Goal: Task Accomplishment & Management: Use online tool/utility

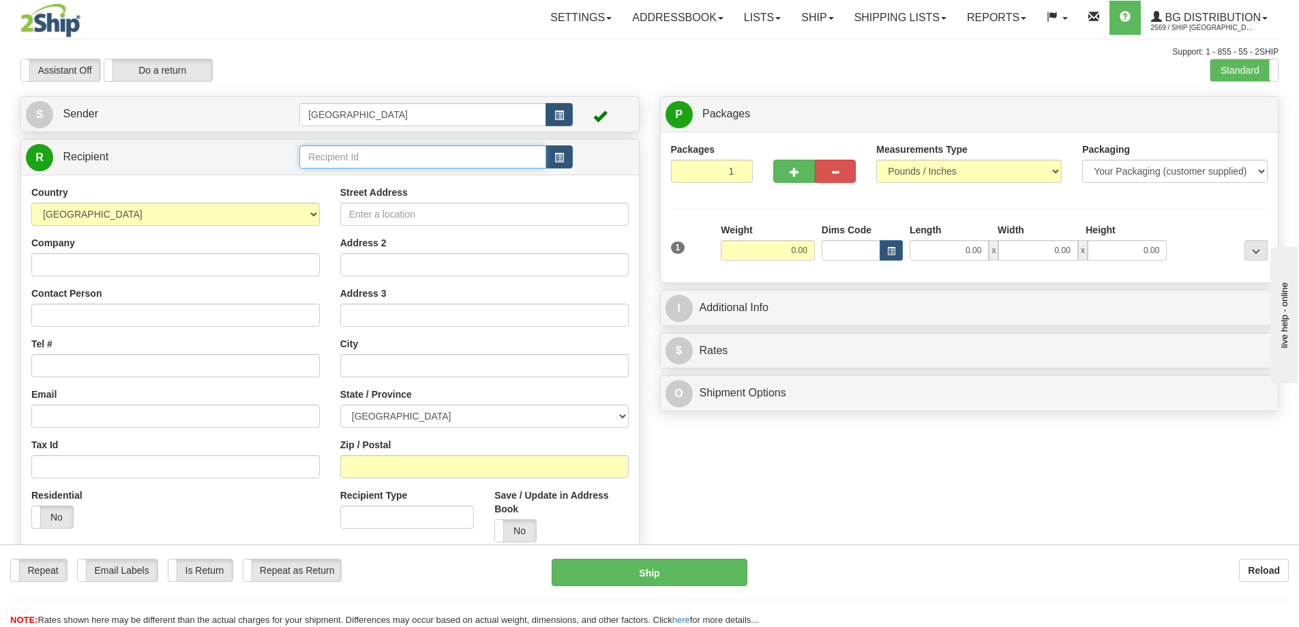
click at [325, 152] on input "text" at bounding box center [422, 156] width 247 height 23
click at [323, 179] on div "80025" at bounding box center [420, 177] width 234 height 15
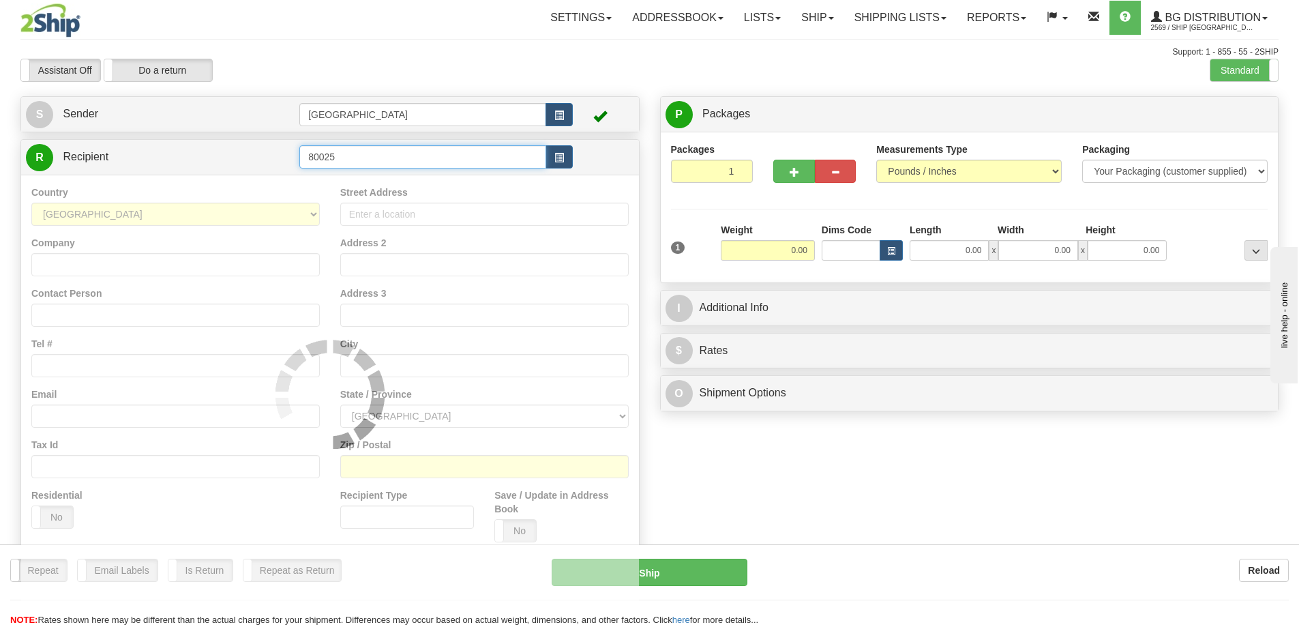
type input "80025"
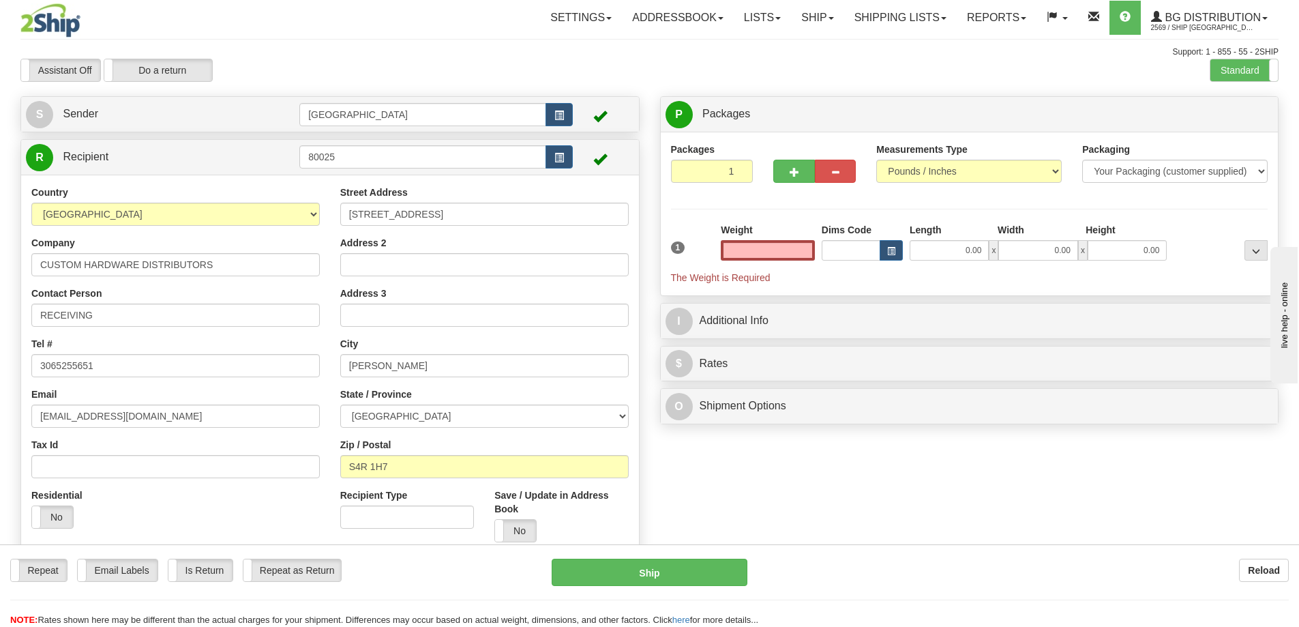
type input "0.00"
click at [803, 250] on input "0.00" at bounding box center [768, 250] width 94 height 20
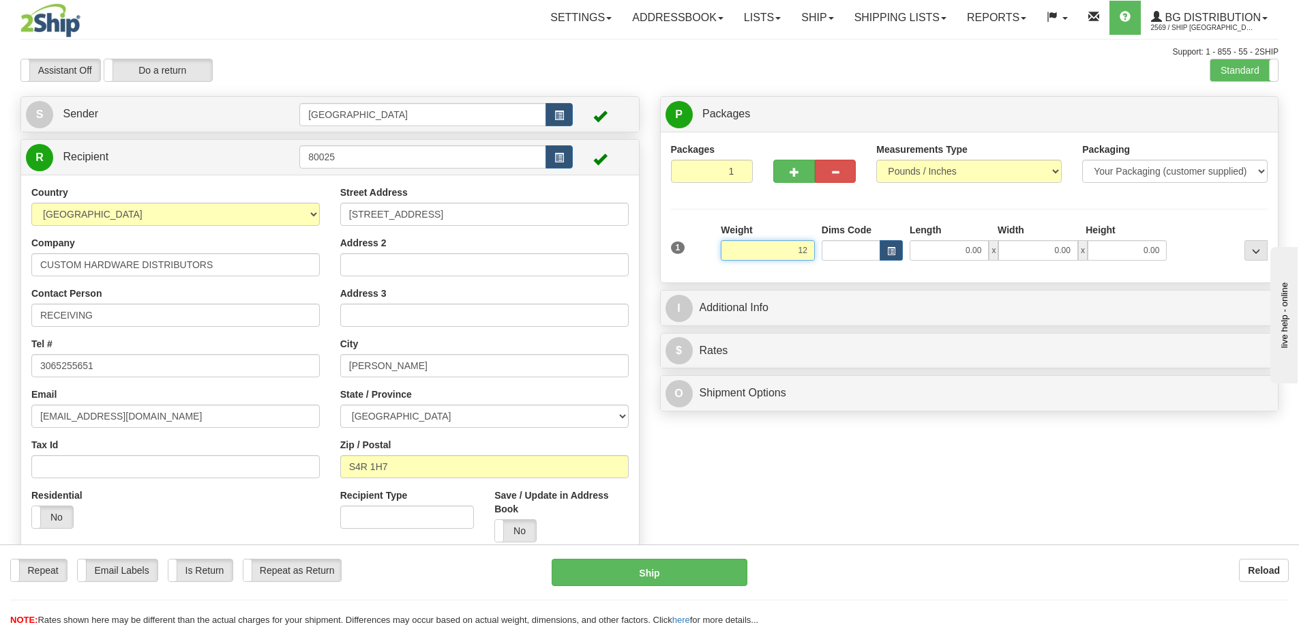
type input "12.00"
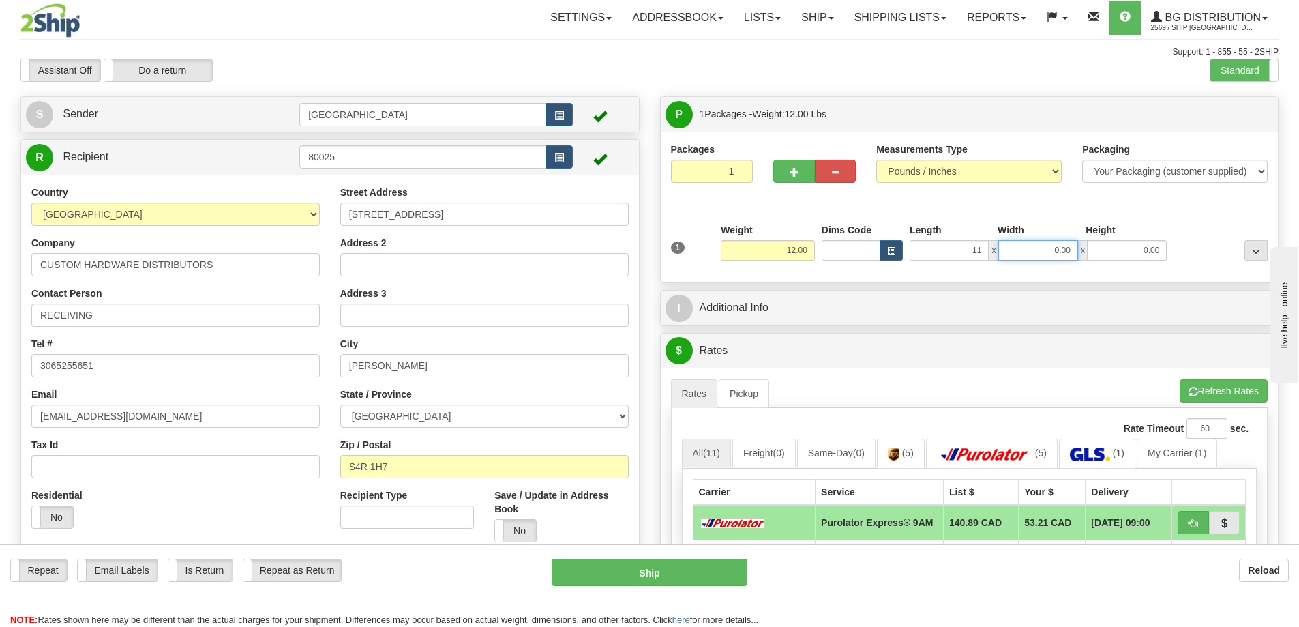
type input "11.00"
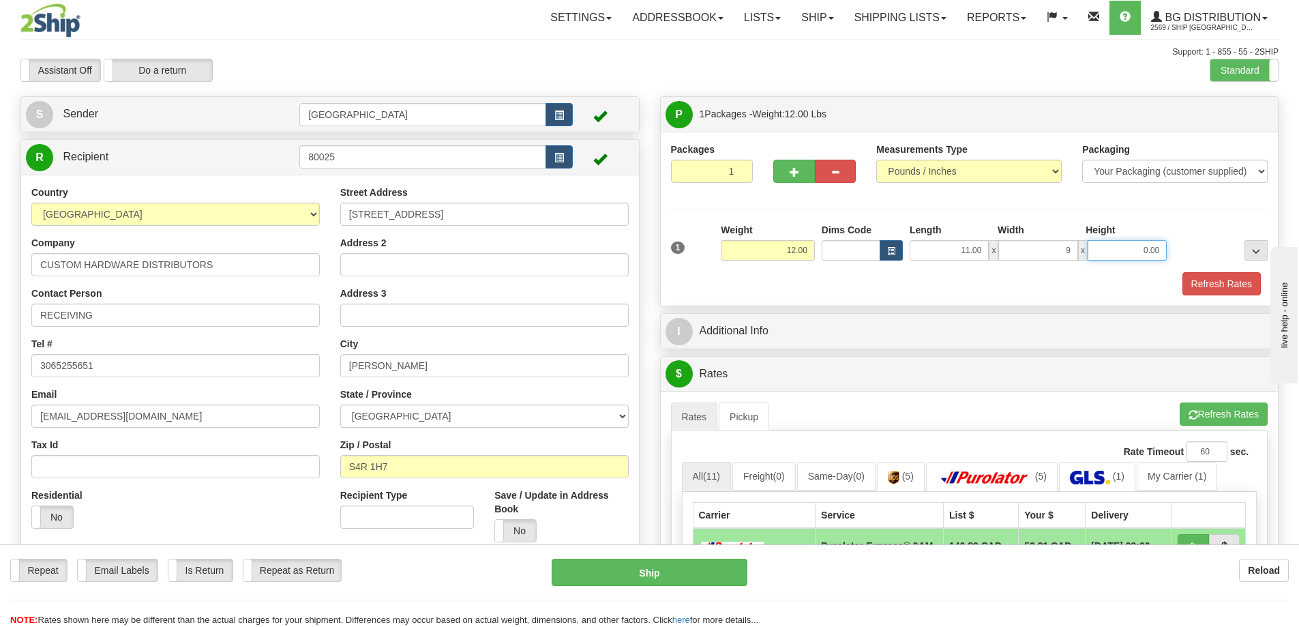
type input "9.00"
type input "10.00"
click at [1198, 284] on button "Refresh Rates" at bounding box center [1222, 283] width 78 height 23
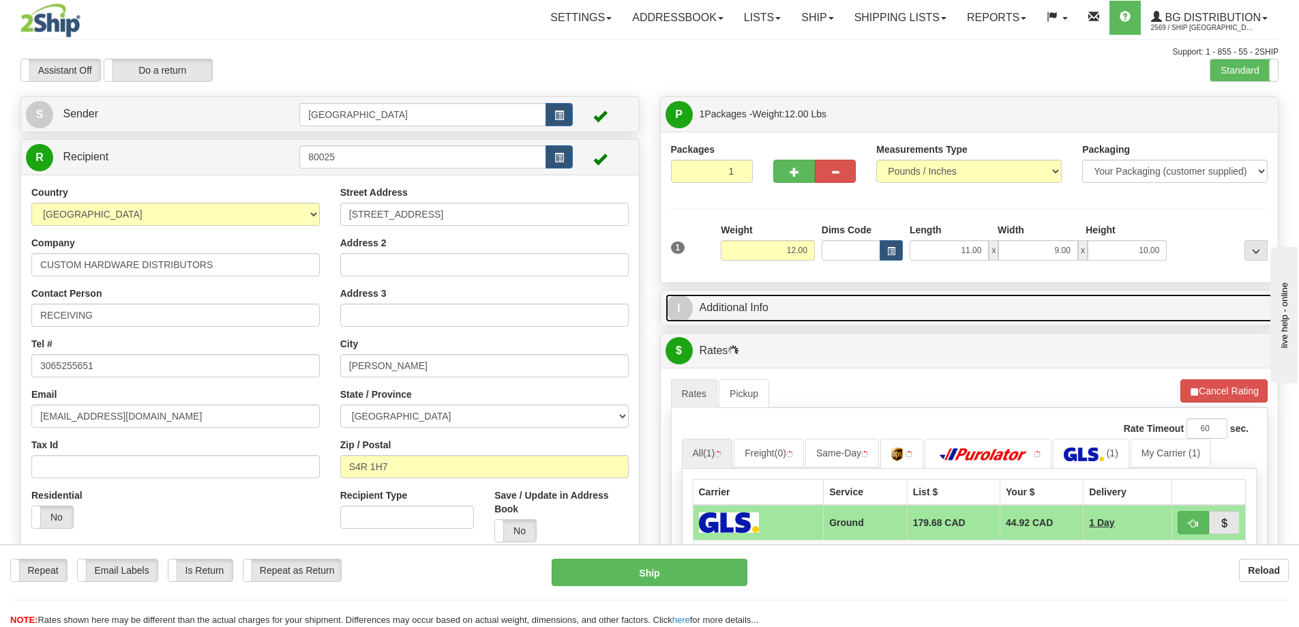
click at [872, 308] on link "I Additional Info" at bounding box center [970, 308] width 608 height 28
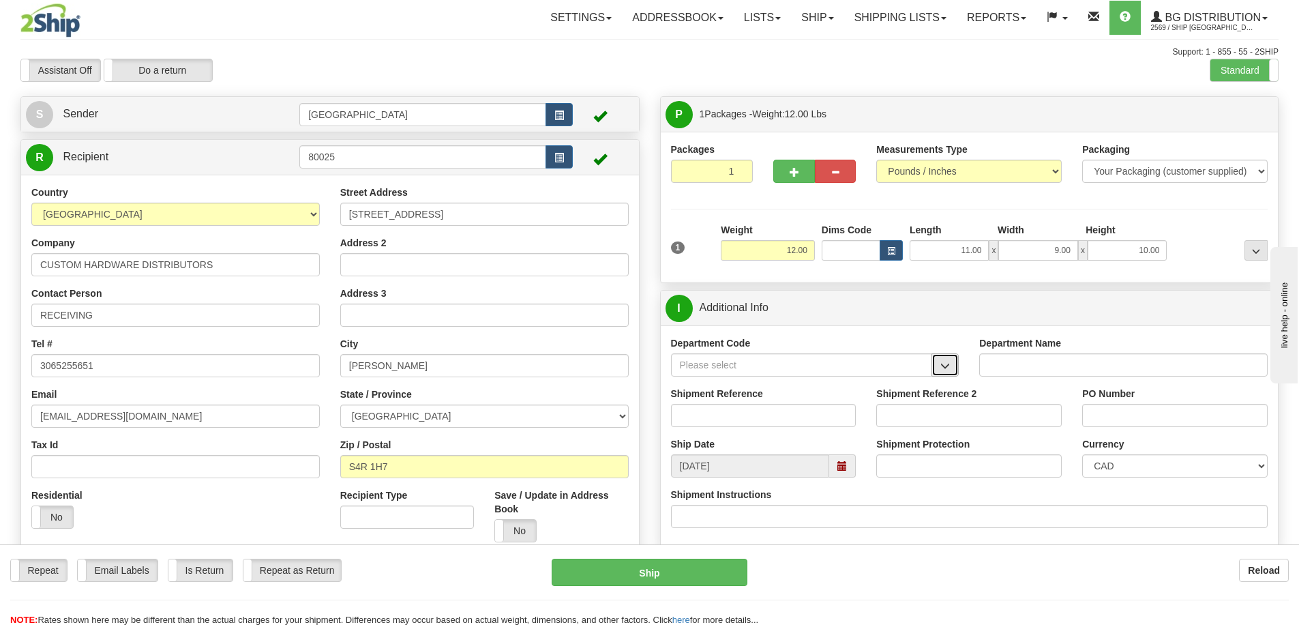
click at [945, 369] on span "button" at bounding box center [945, 365] width 10 height 9
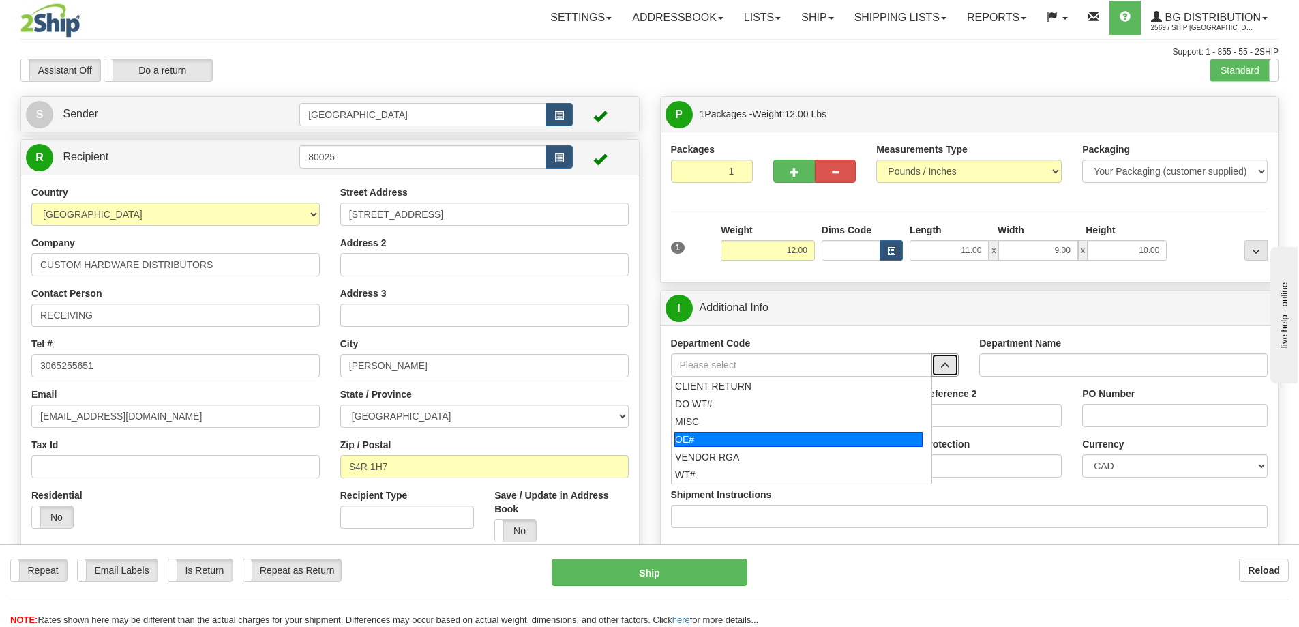
click at [745, 439] on div "OE#" at bounding box center [798, 439] width 248 height 15
type input "OE#"
type input "ORDERS"
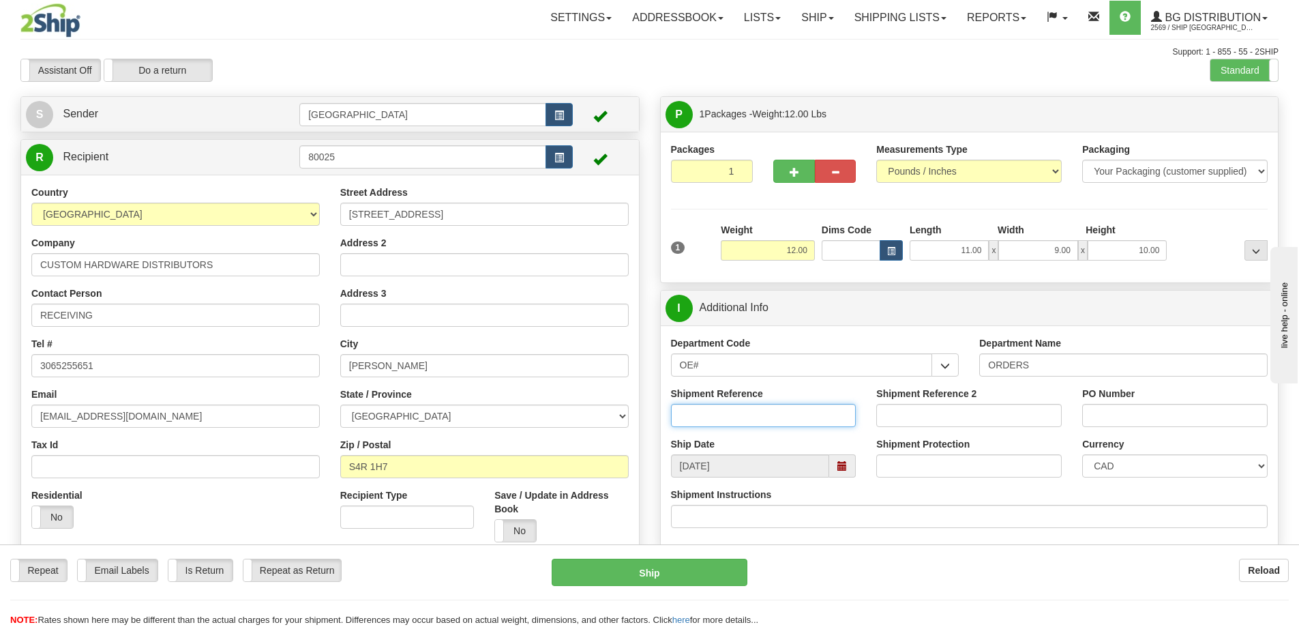
click at [801, 417] on input "Shipment Reference" at bounding box center [763, 415] width 185 height 23
type input "90039971-00 90039971-01 90040800-00"
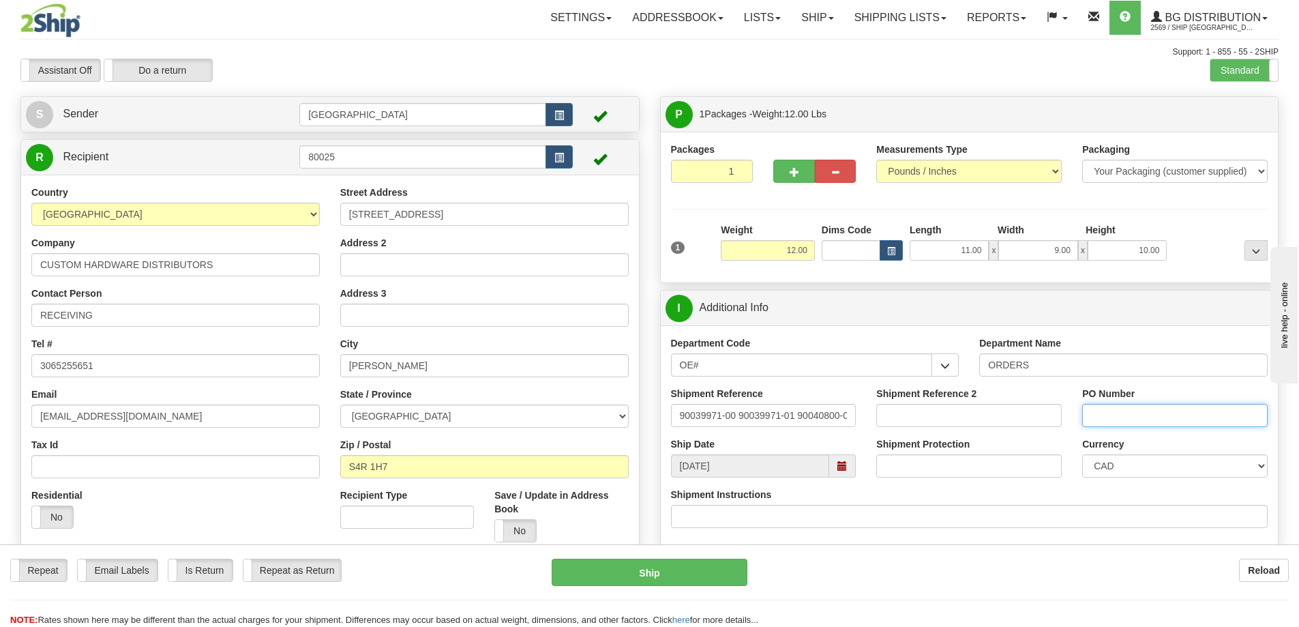
click at [1095, 413] on input "PO Number" at bounding box center [1174, 415] width 185 height 23
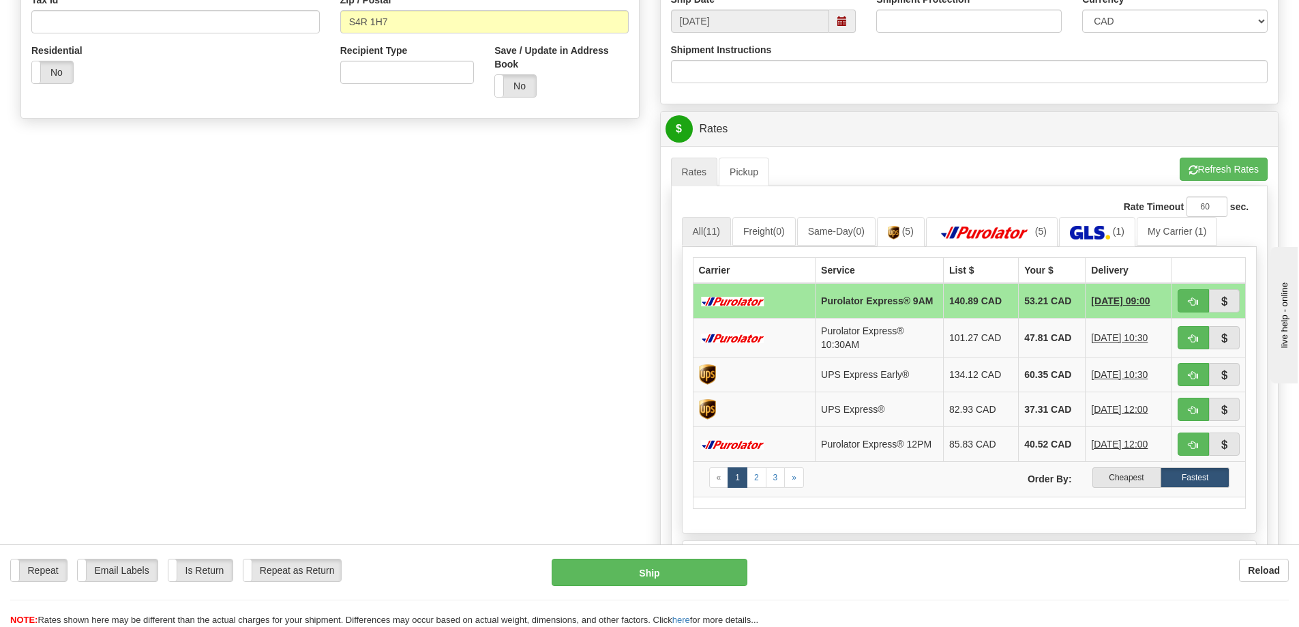
scroll to position [477, 0]
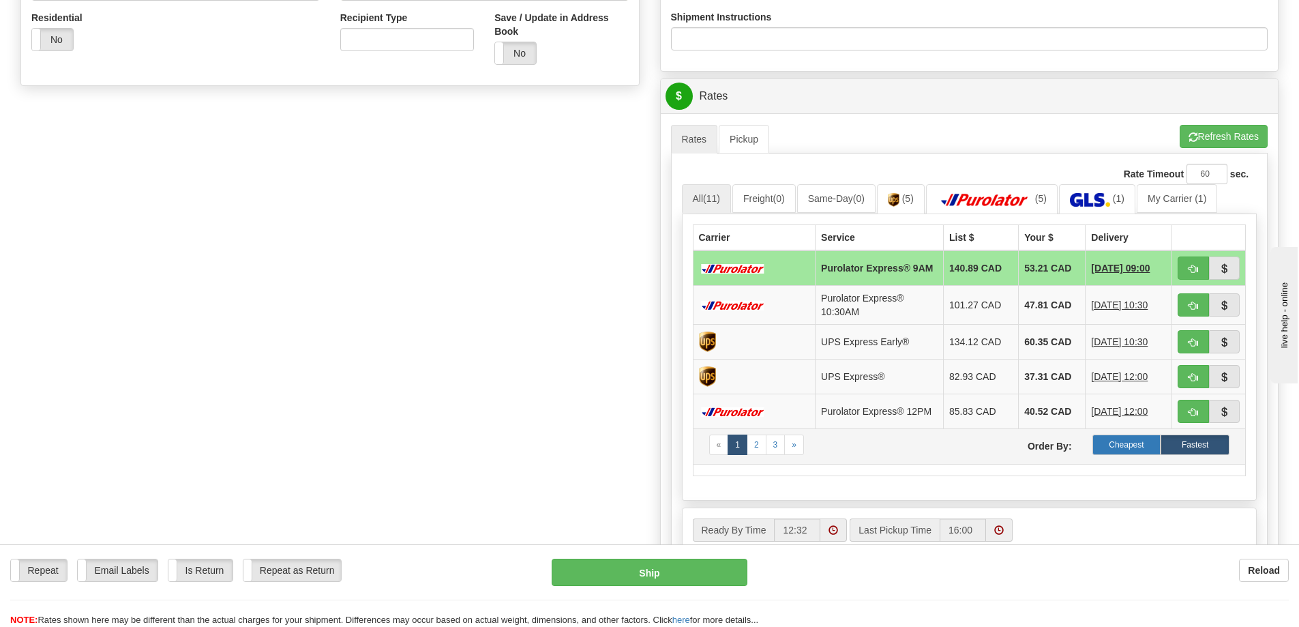
type input "7000015883 / 7000015898"
click at [1114, 448] on label "Cheapest" at bounding box center [1127, 444] width 69 height 20
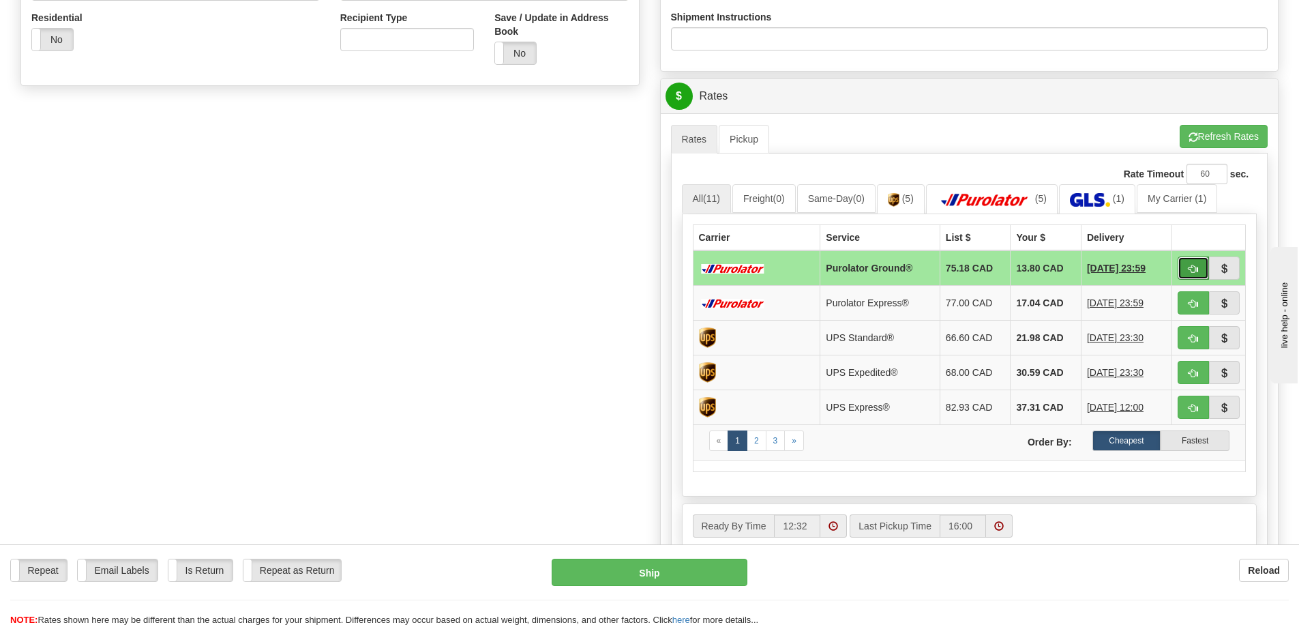
click at [1191, 267] on span "button" at bounding box center [1194, 269] width 10 height 9
type input "260"
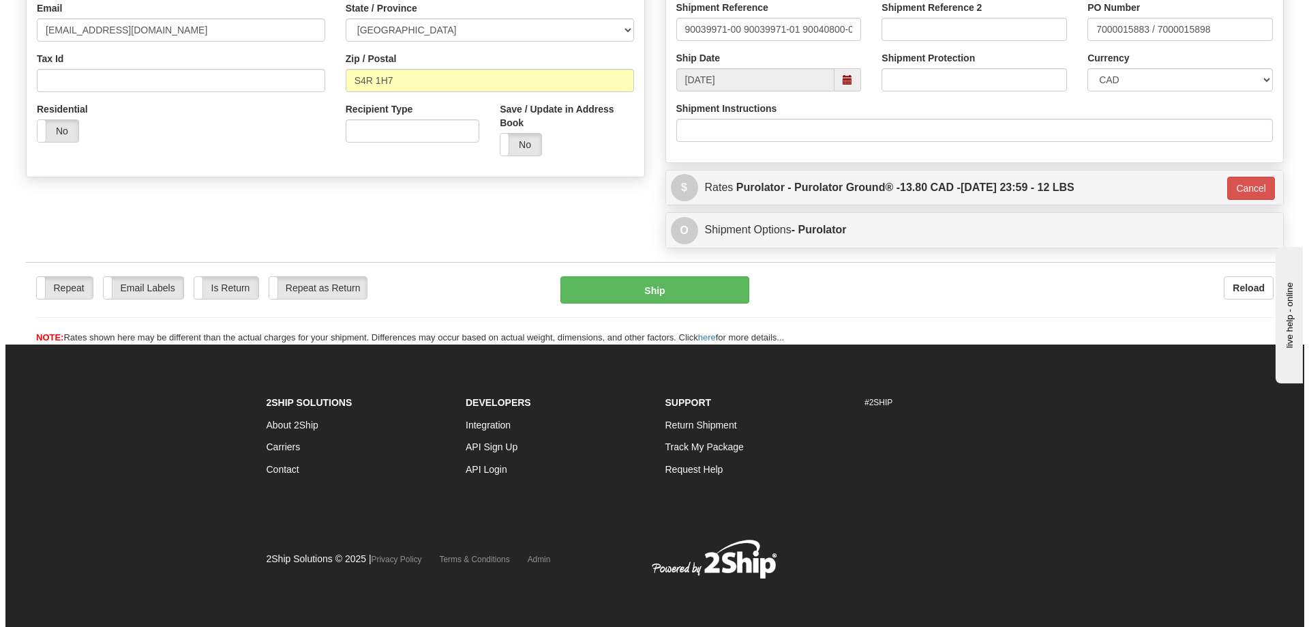
scroll to position [387, 0]
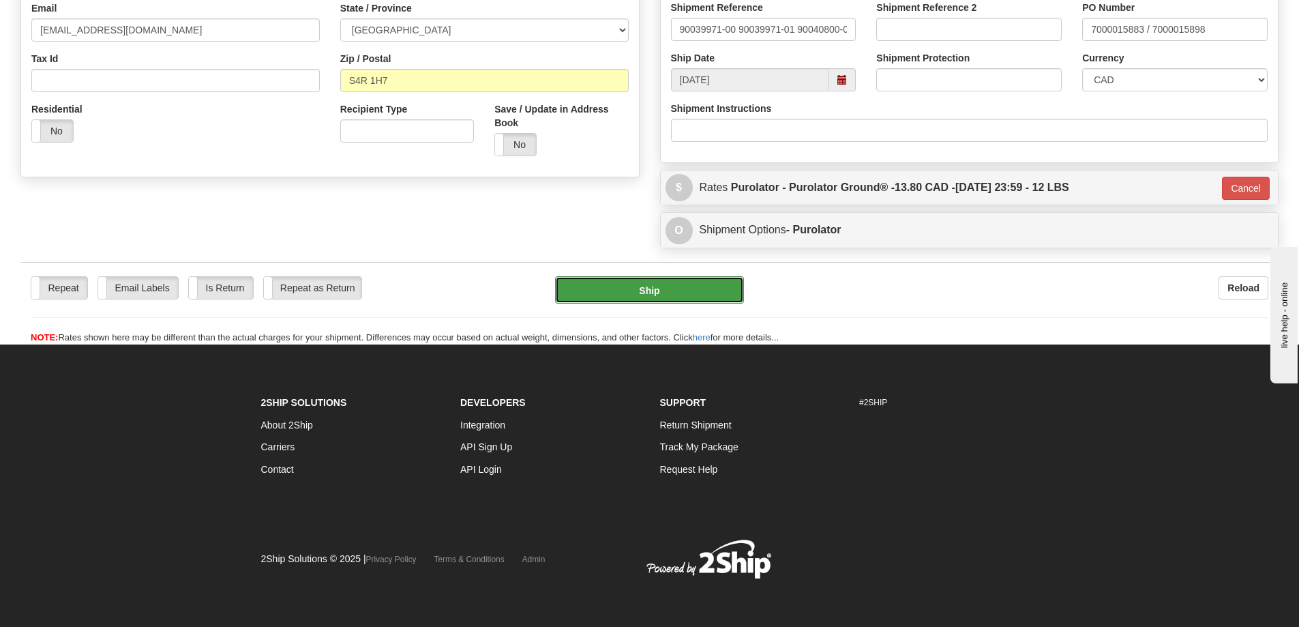
click at [651, 285] on button "Ship" at bounding box center [649, 289] width 189 height 27
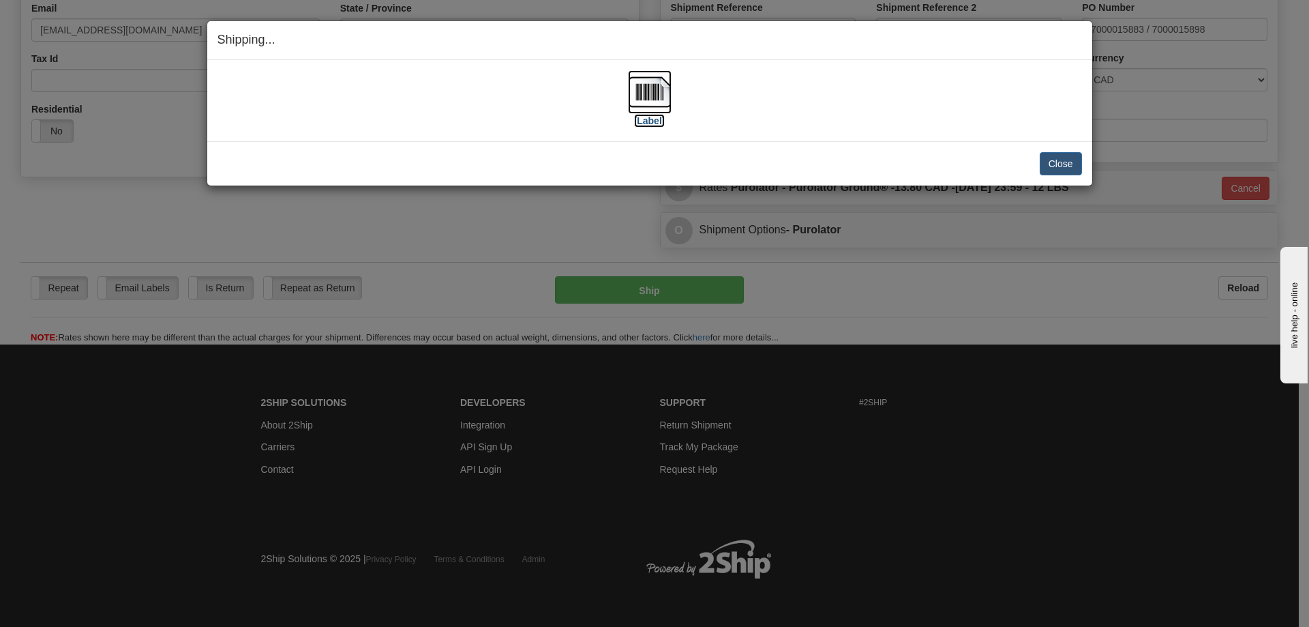
click at [644, 121] on label "[Label]" at bounding box center [649, 121] width 31 height 14
click at [645, 119] on label "[Label]" at bounding box center [649, 121] width 31 height 14
click at [1058, 161] on button "Close" at bounding box center [1061, 163] width 42 height 23
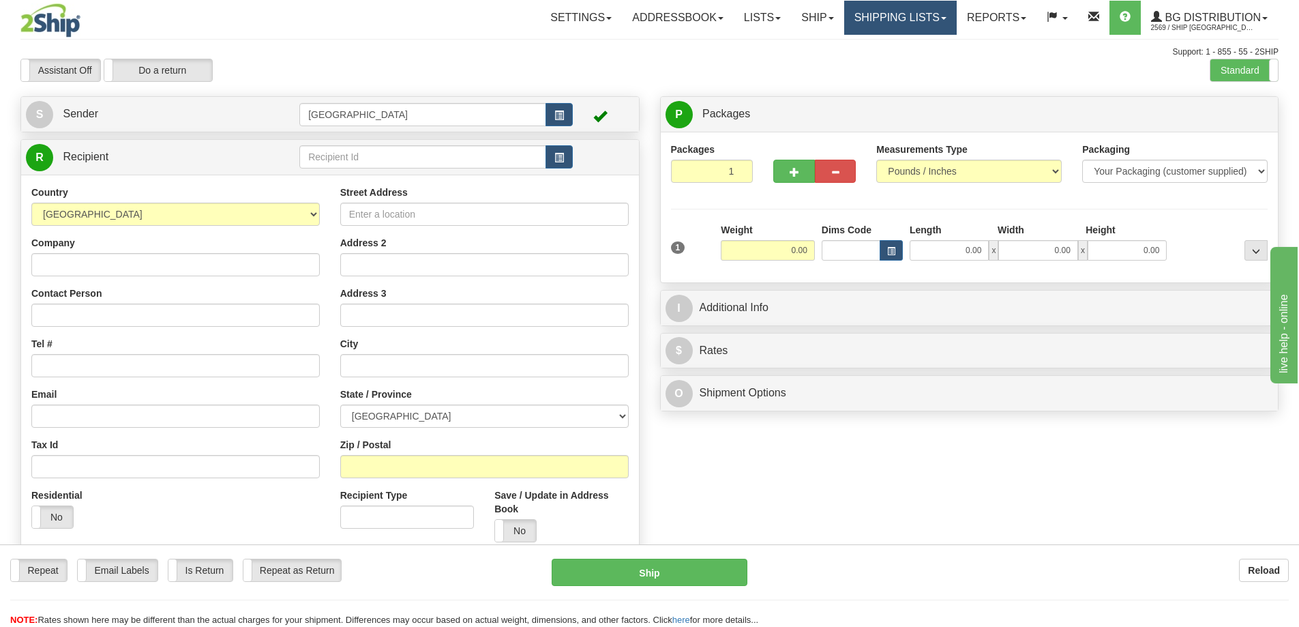
click at [895, 17] on link "Shipping lists" at bounding box center [900, 18] width 113 height 34
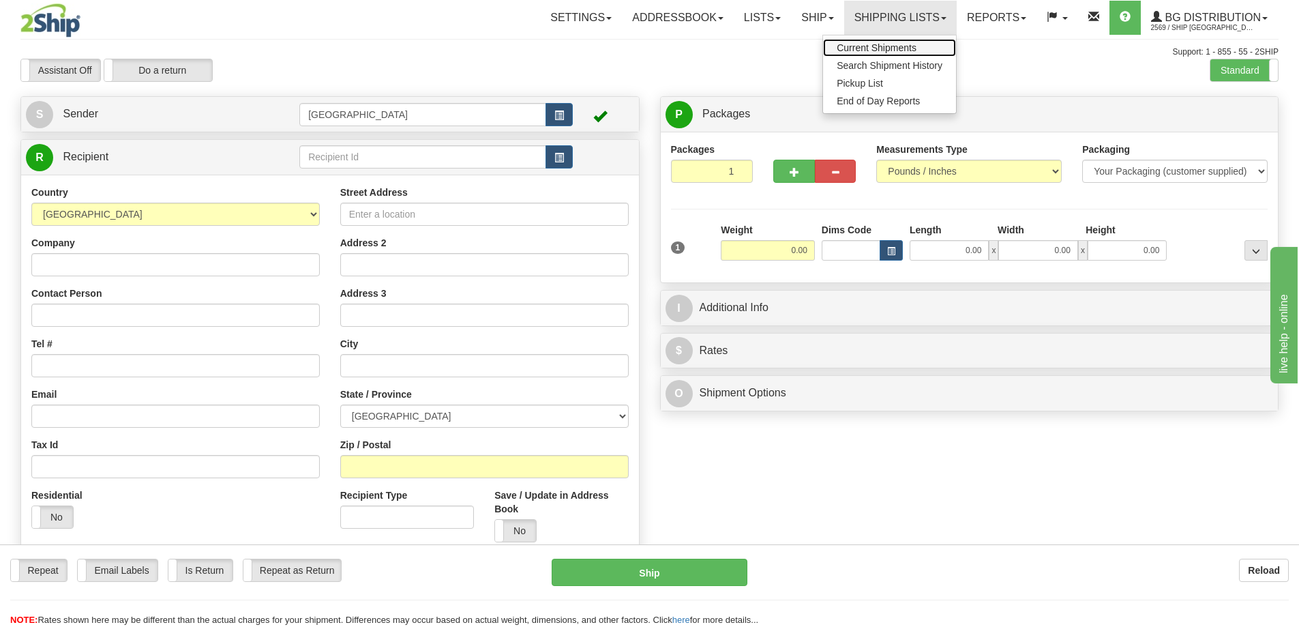
click at [891, 49] on span "Current Shipments" at bounding box center [877, 47] width 80 height 11
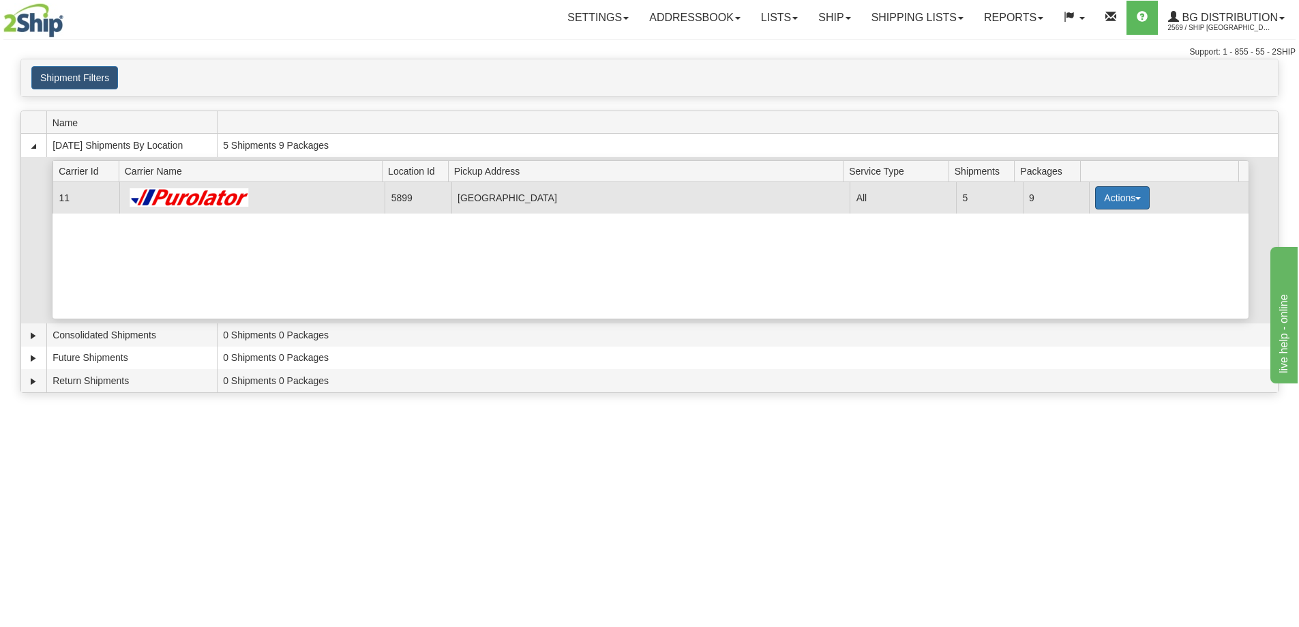
click at [1115, 197] on button "Actions" at bounding box center [1122, 197] width 55 height 23
click at [1088, 221] on span "Details" at bounding box center [1072, 223] width 37 height 10
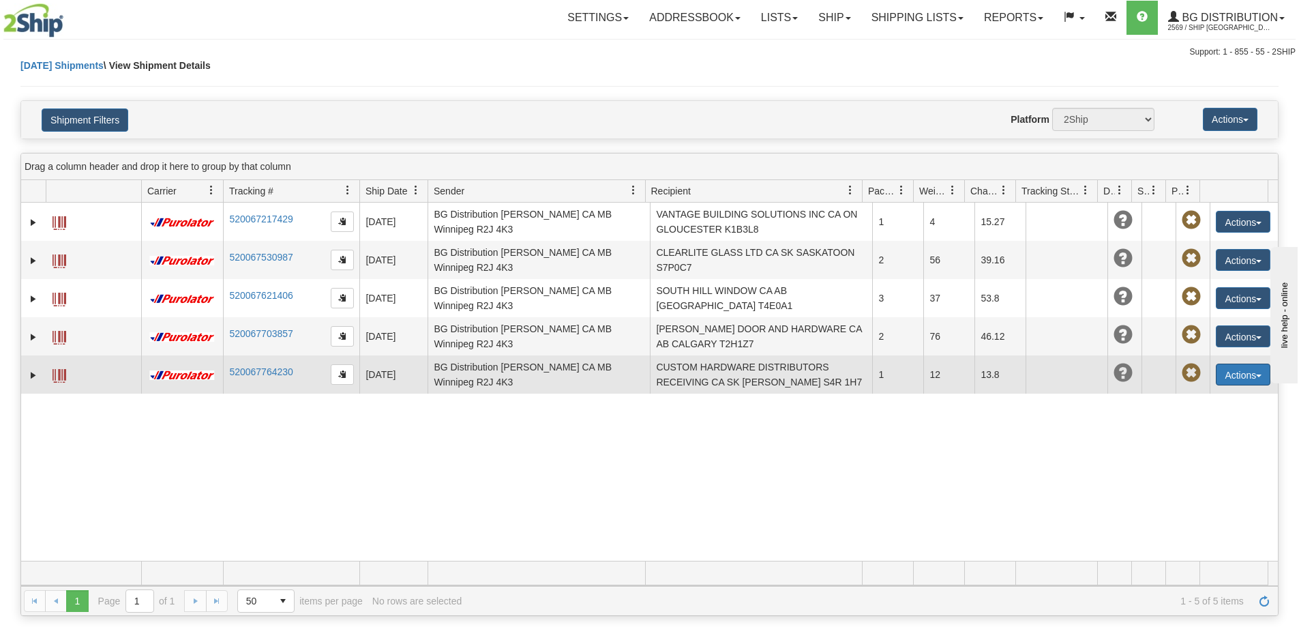
click at [1224, 372] on button "Actions" at bounding box center [1243, 374] width 55 height 22
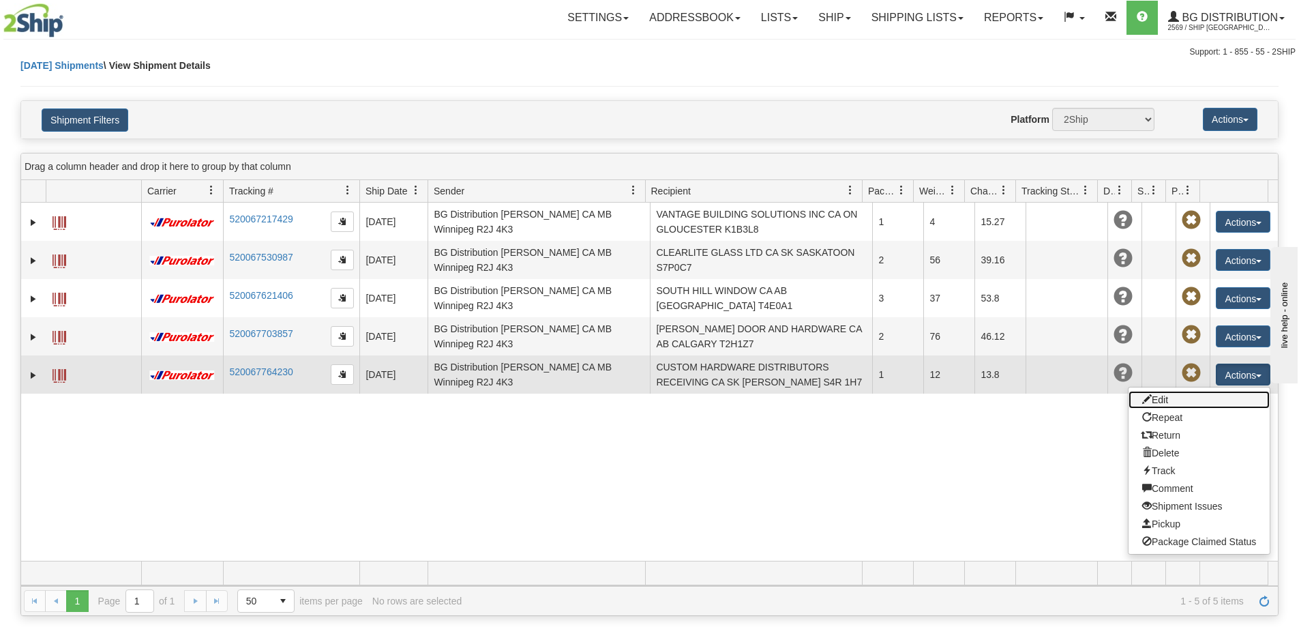
click at [1142, 398] on link "Edit" at bounding box center [1199, 400] width 141 height 18
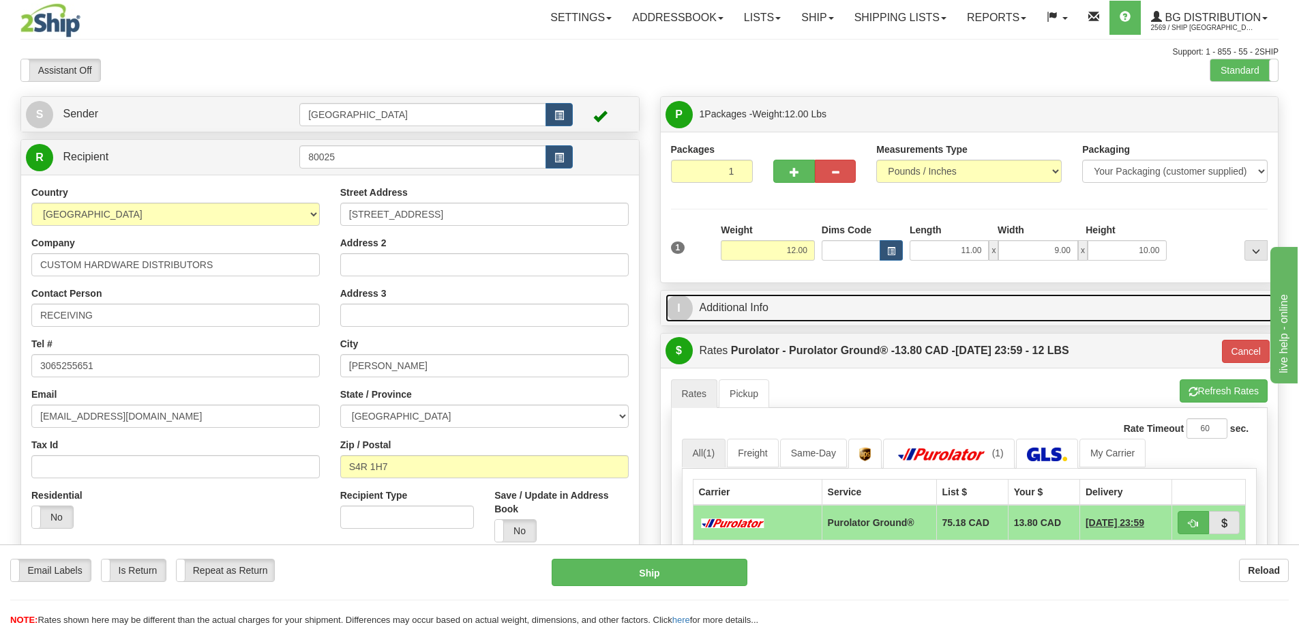
click at [841, 306] on link "I Additional Info" at bounding box center [970, 308] width 608 height 28
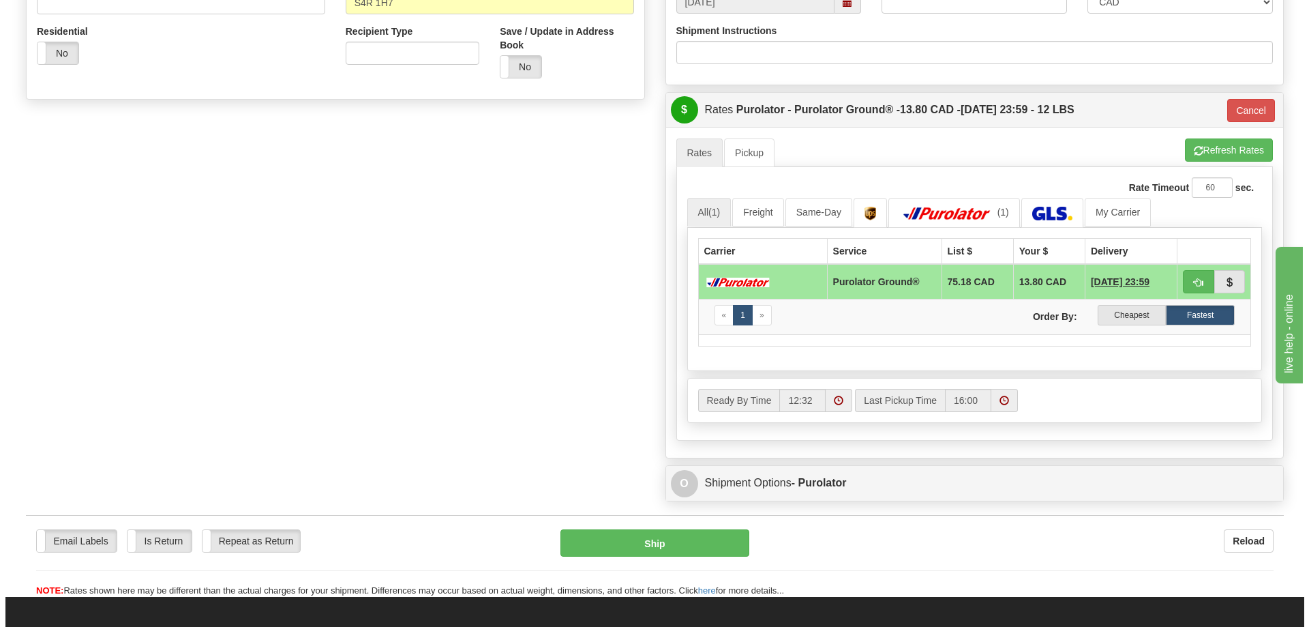
scroll to position [477, 0]
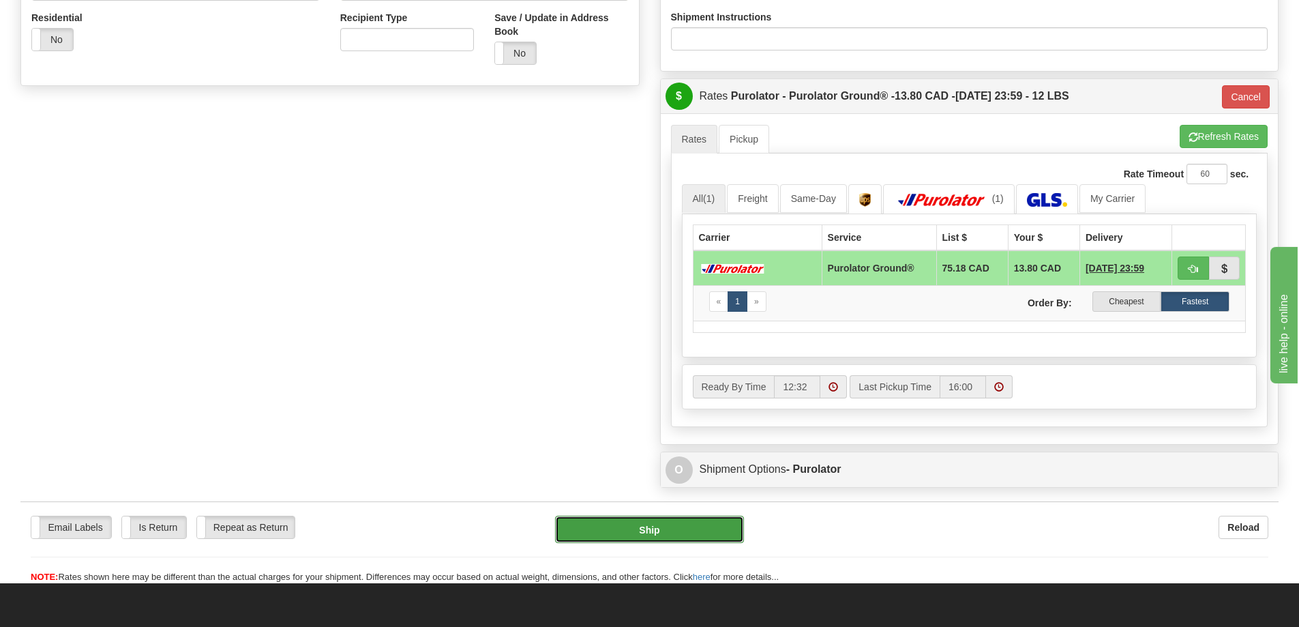
click at [644, 523] on button "Ship" at bounding box center [649, 529] width 189 height 27
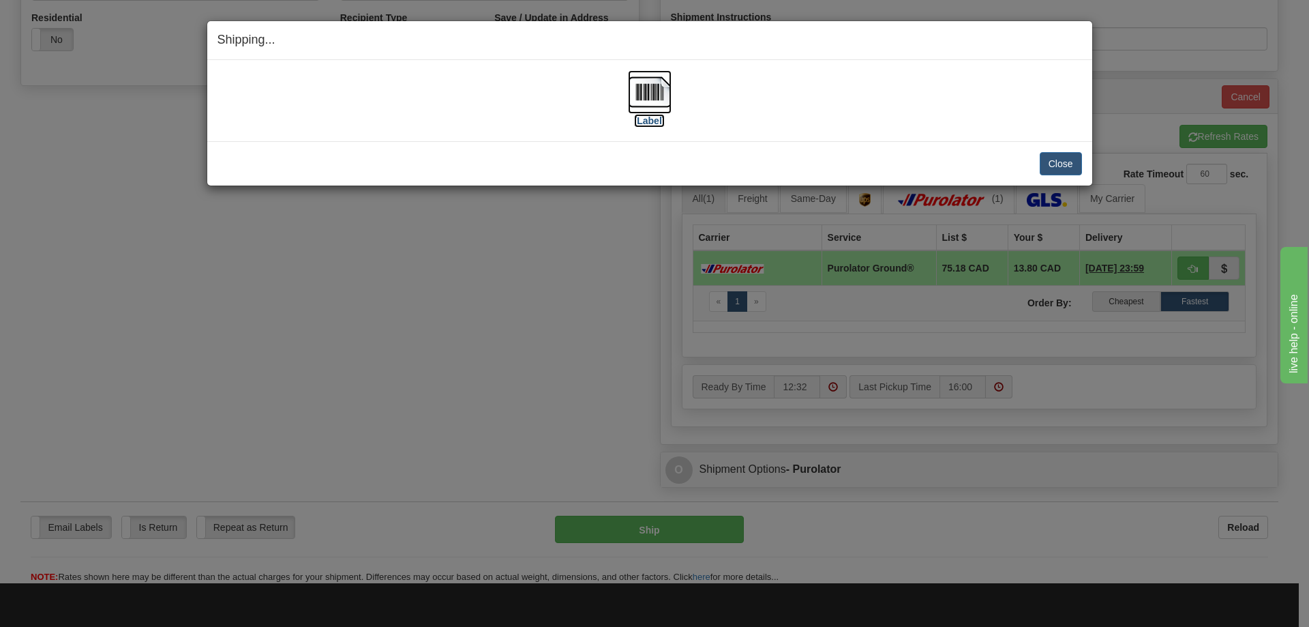
click at [653, 122] on label "[Label]" at bounding box center [649, 121] width 31 height 14
click at [1067, 161] on button "Close" at bounding box center [1061, 163] width 42 height 23
